Goal: Information Seeking & Learning: Check status

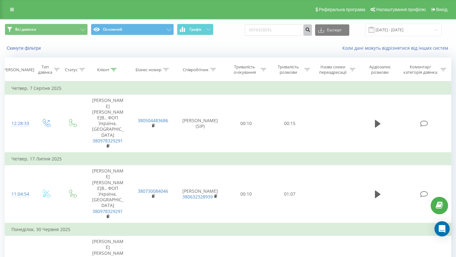
click at [310, 30] on icon "submit" at bounding box center [307, 29] width 5 height 4
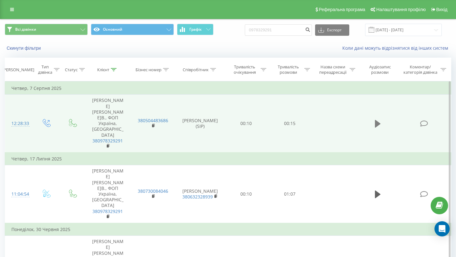
click at [379, 120] on icon at bounding box center [378, 124] width 6 height 8
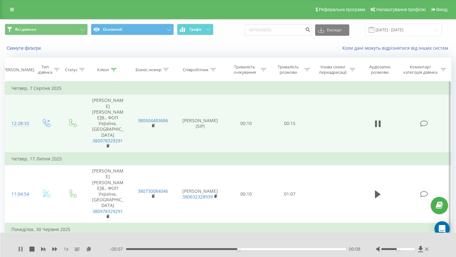
click at [20, 249] on icon at bounding box center [20, 249] width 5 height 5
